Goal: Find specific page/section: Locate item on page

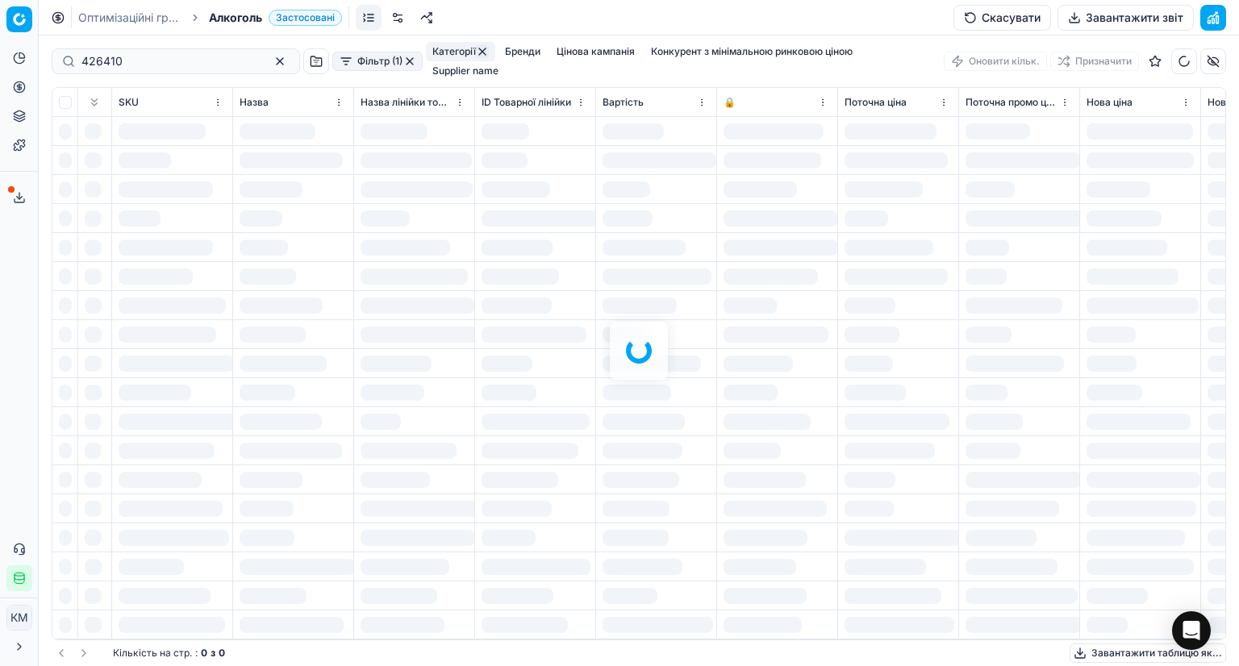
drag, startPoint x: 148, startPoint y: 49, endPoint x: 86, endPoint y: 49, distance: 62.9
click at [86, 49] on div at bounding box center [639, 350] width 1200 height 631
click at [108, 53] on input "426410" at bounding box center [169, 61] width 176 height 16
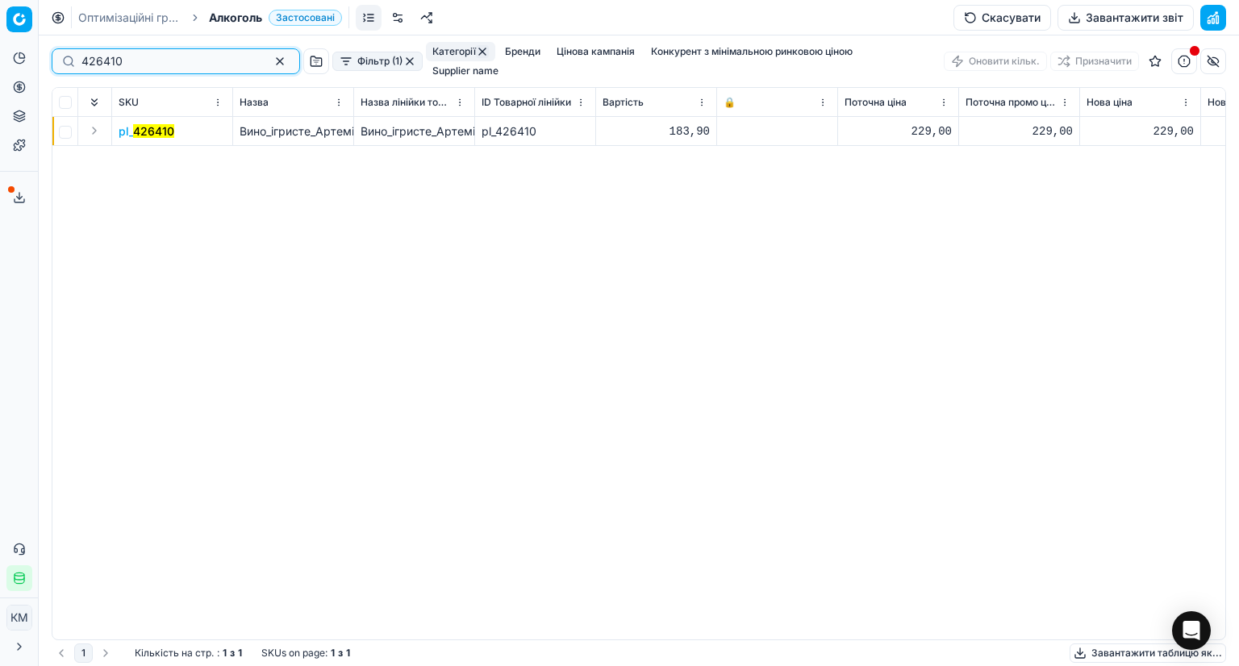
click at [108, 53] on input "426410" at bounding box center [169, 61] width 176 height 16
paste input "501961"
type input "501961"
click at [146, 124] on mark "501961" at bounding box center [152, 131] width 38 height 14
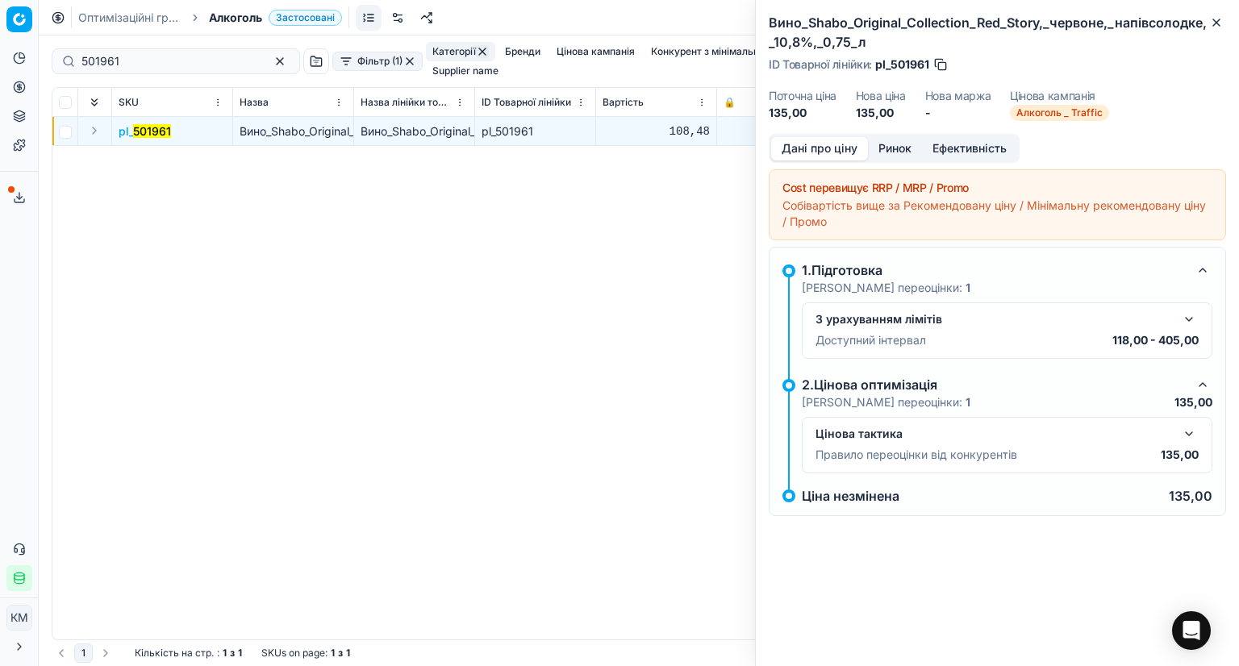
click at [895, 151] on button "Ринок" at bounding box center [895, 148] width 54 height 23
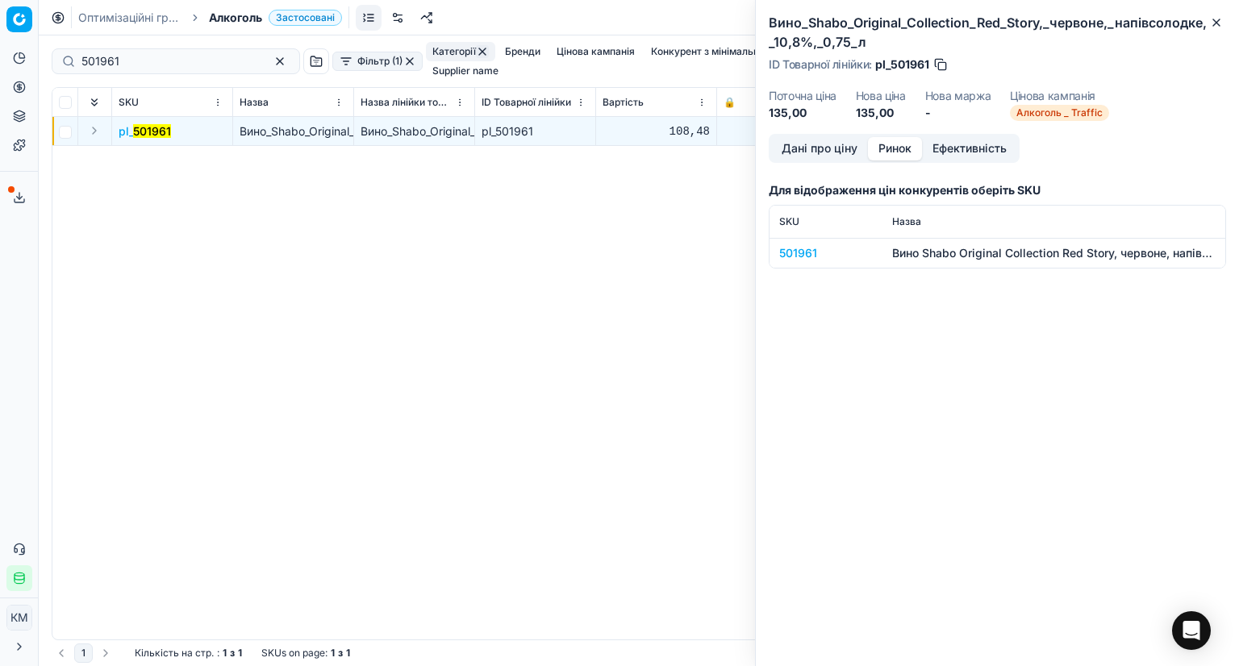
click at [770, 252] on td "501961" at bounding box center [826, 253] width 113 height 30
click at [804, 253] on div "501961" at bounding box center [826, 253] width 94 height 16
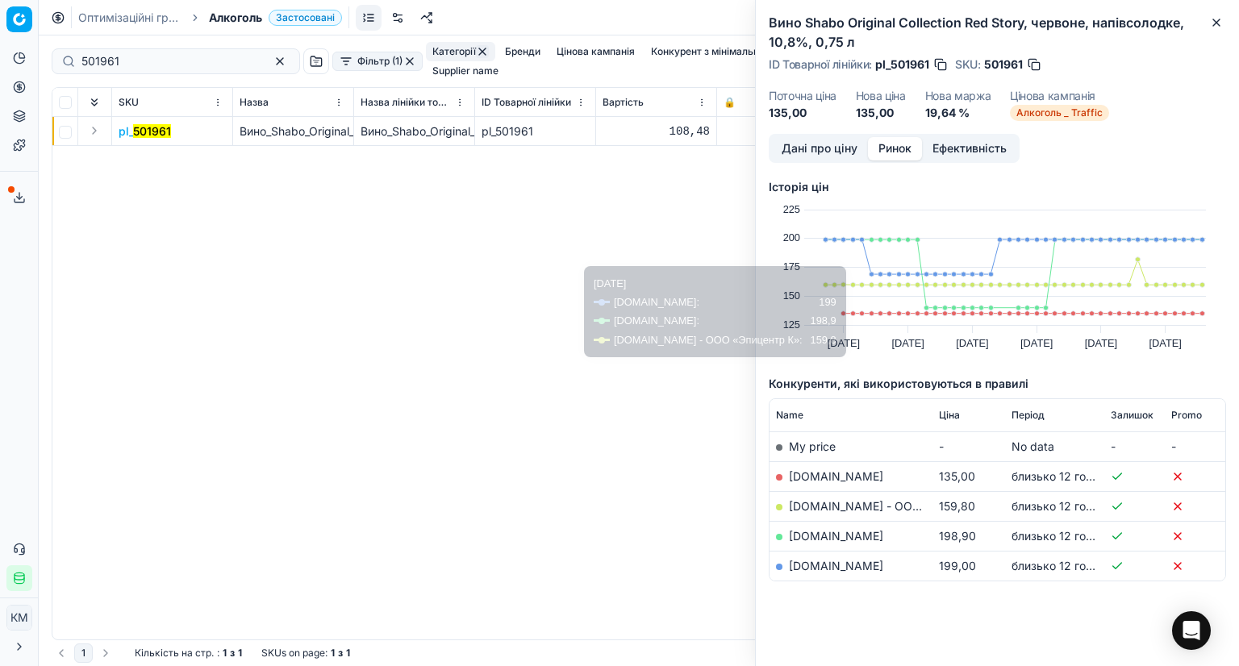
click at [565, 511] on div "pl_ 501961 Вино_Shabo_Original_Collection_Red_Story,_червоне,_напівсолодке,_10,…" at bounding box center [638, 378] width 1173 height 523
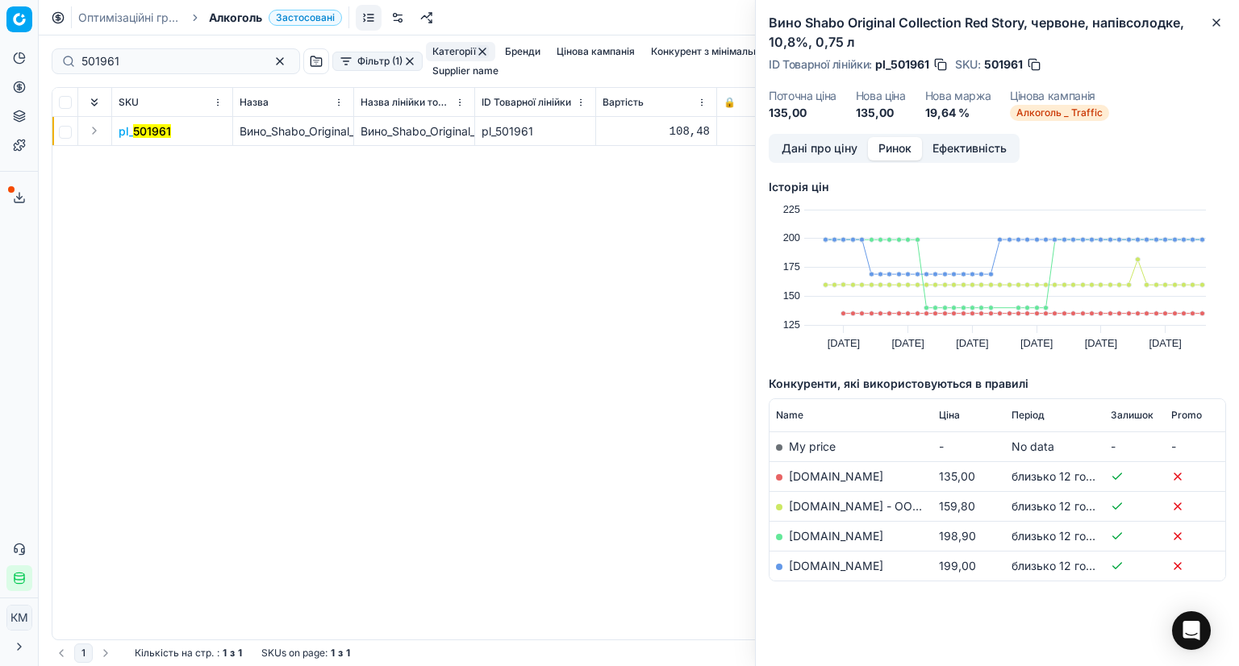
click at [286, 391] on div "pl_ 501961 Вино_Shabo_Original_Collection_Red_Story,_червоне,_напівсолодке,_10,…" at bounding box center [638, 378] width 1173 height 523
